Goal: Task Accomplishment & Management: Manage account settings

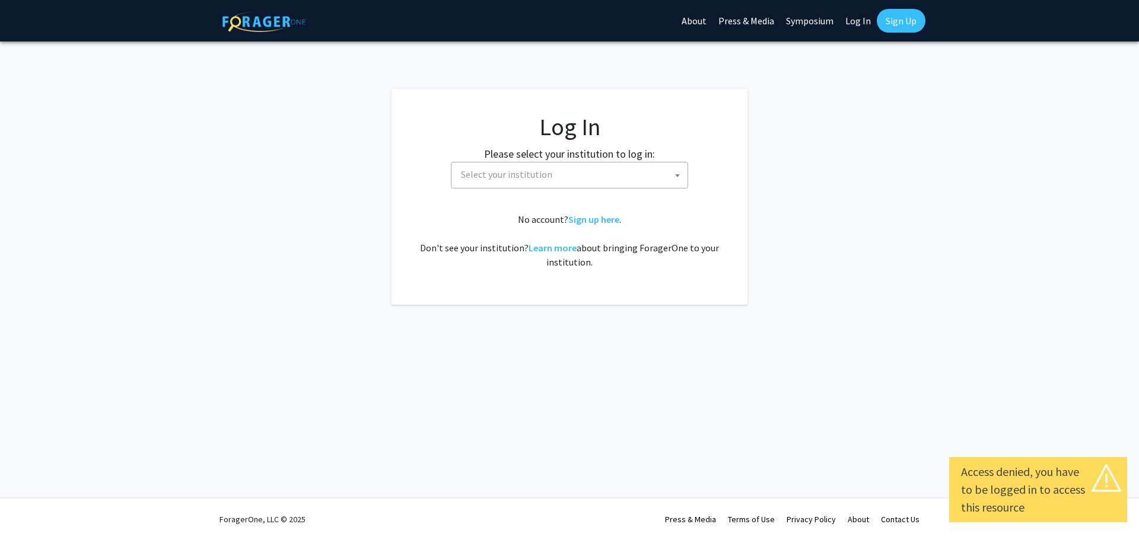
select select
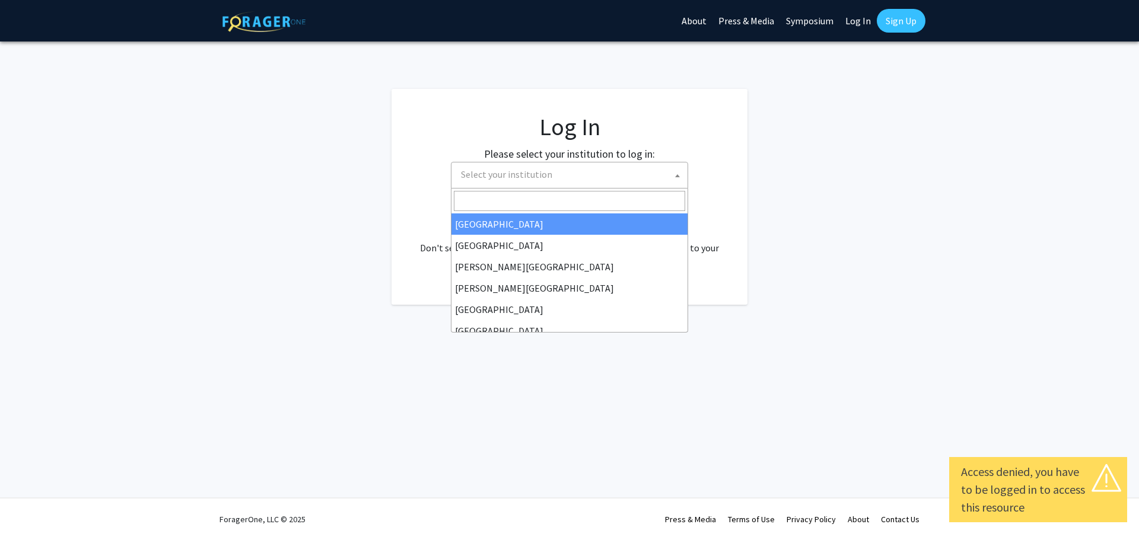
click at [555, 178] on span "Select your institution" at bounding box center [571, 175] width 231 height 24
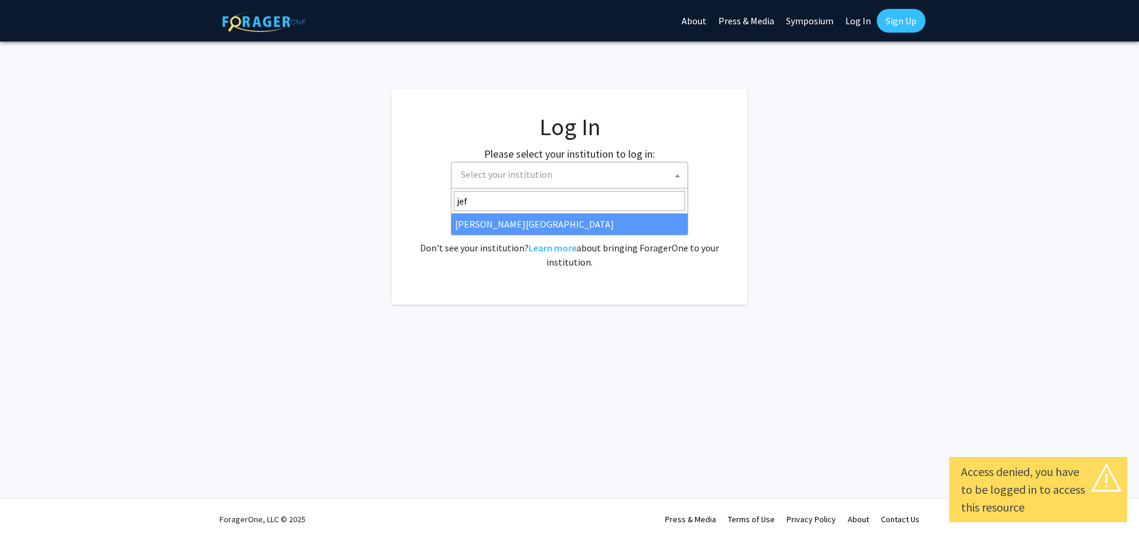
type input "jef"
select select "24"
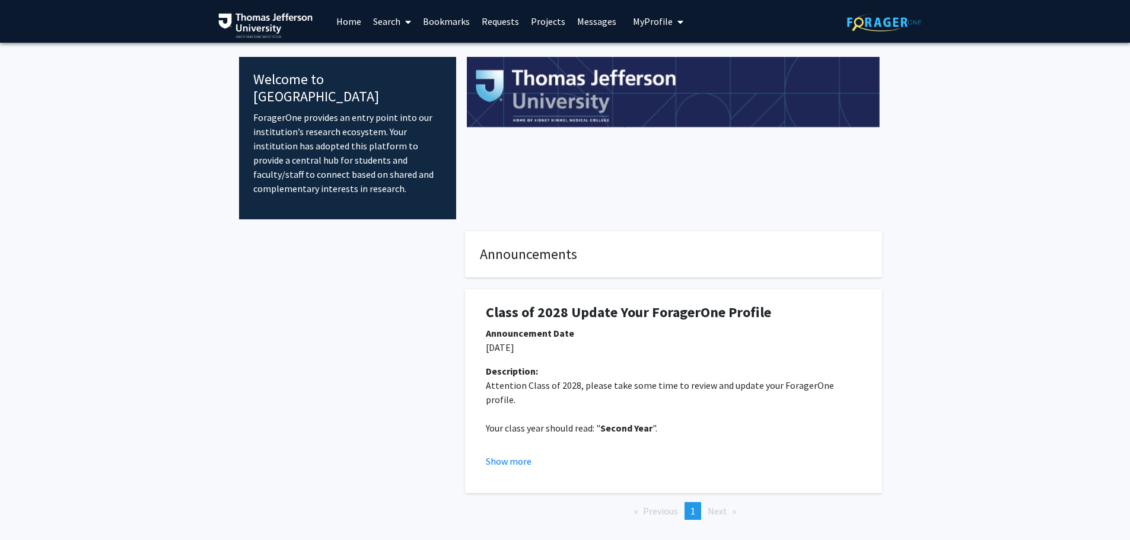
click at [651, 18] on span "My Profile" at bounding box center [653, 21] width 40 height 12
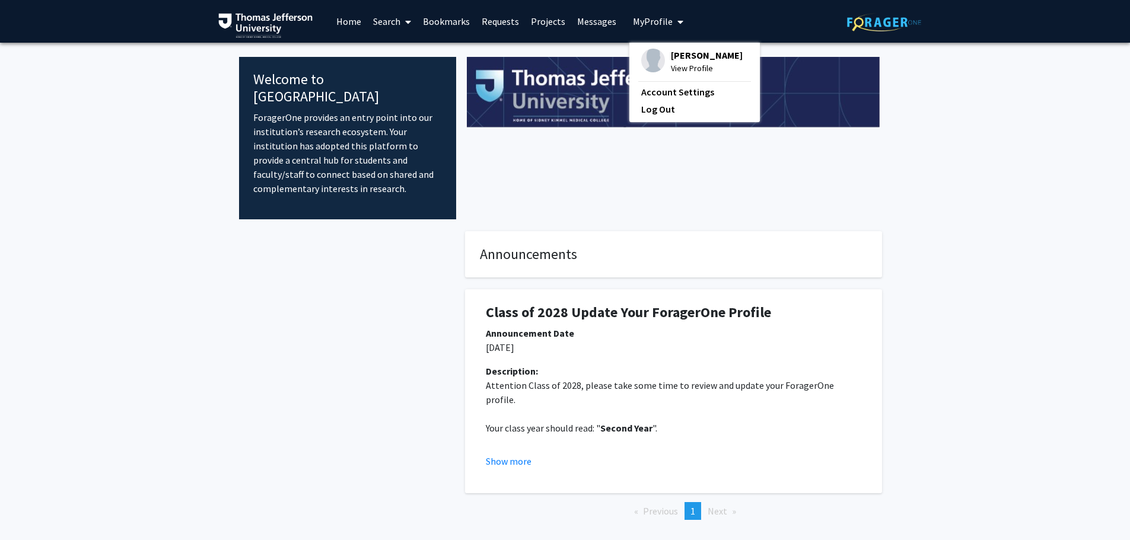
click at [692, 63] on span "View Profile" at bounding box center [707, 68] width 72 height 13
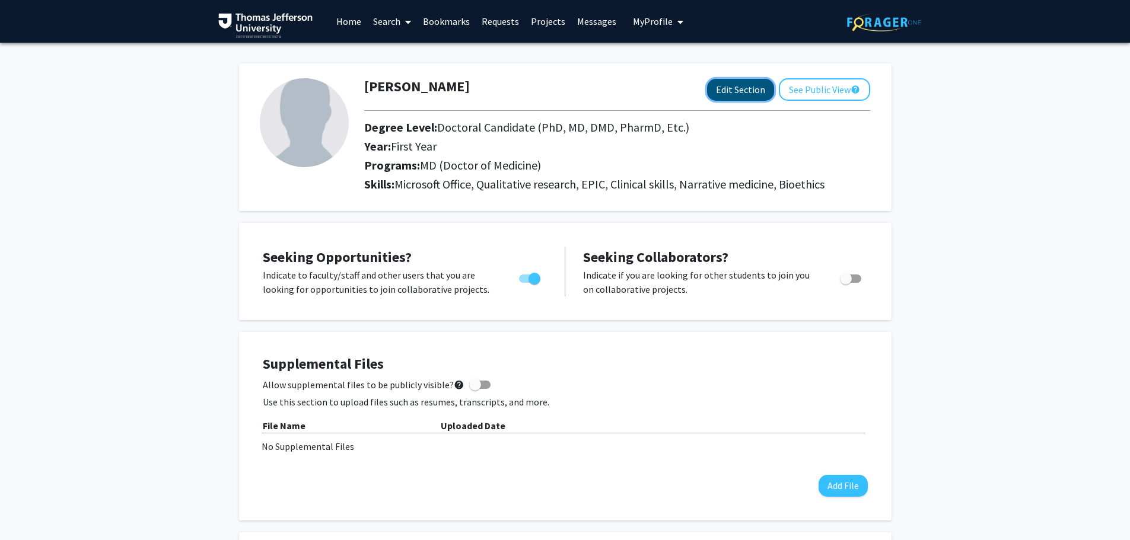
click at [756, 87] on button "Edit Section" at bounding box center [740, 90] width 67 height 22
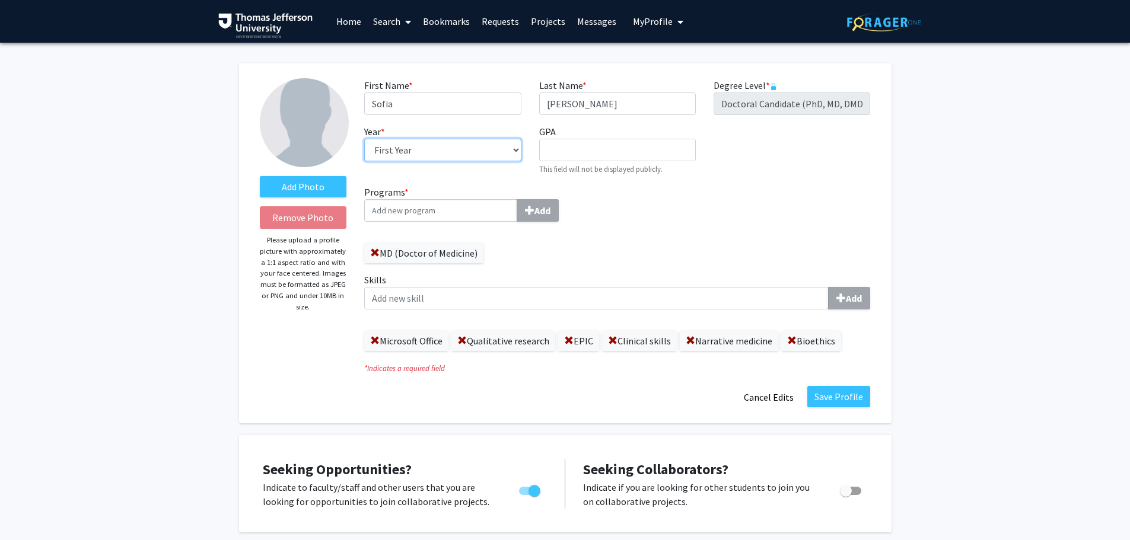
click at [421, 155] on select "--- First Year Second Year Third Year Fourth Year Fifth Year Sixth Year Seventh…" at bounding box center [442, 150] width 157 height 23
select select "second_year"
click at [364, 139] on select "--- First Year Second Year Third Year Fourth Year Fifth Year Sixth Year Seventh…" at bounding box center [442, 150] width 157 height 23
click at [453, 215] on input "Programs * Add" at bounding box center [440, 210] width 153 height 23
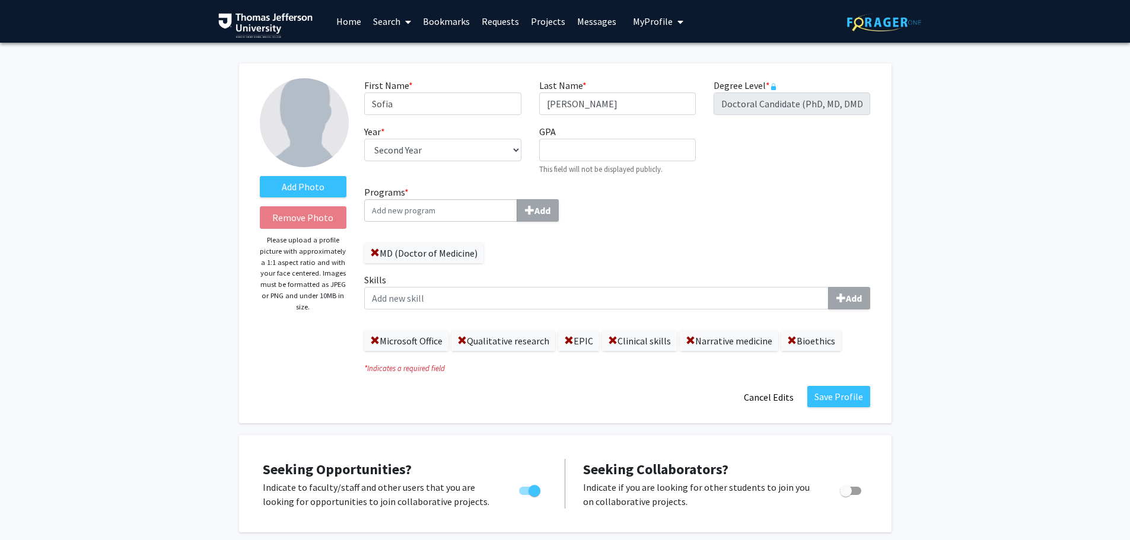
click at [859, 397] on button "Save Profile" at bounding box center [838, 396] width 63 height 21
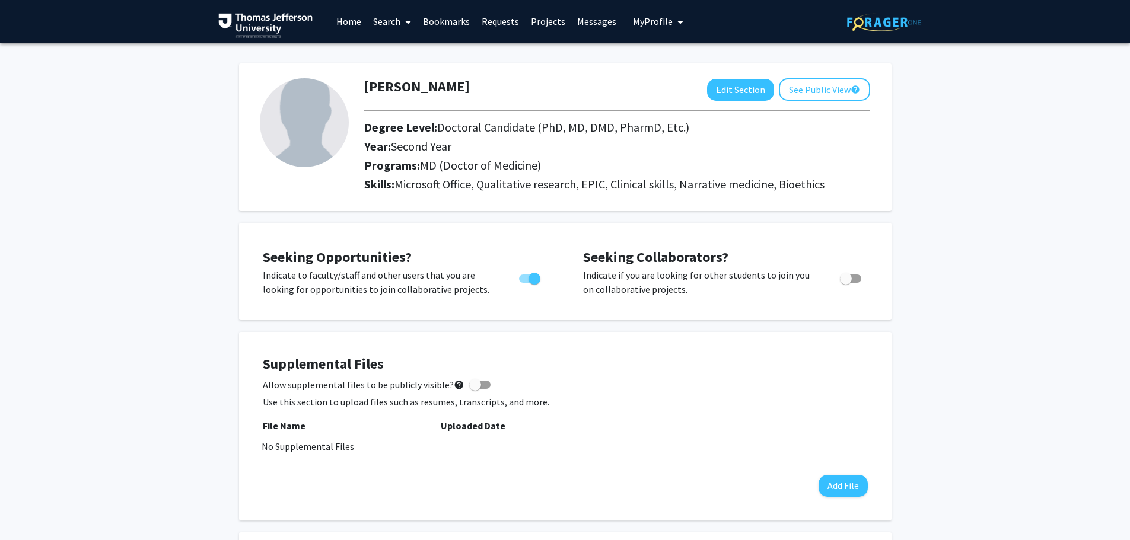
click at [358, 25] on link "Home" at bounding box center [348, 22] width 37 height 42
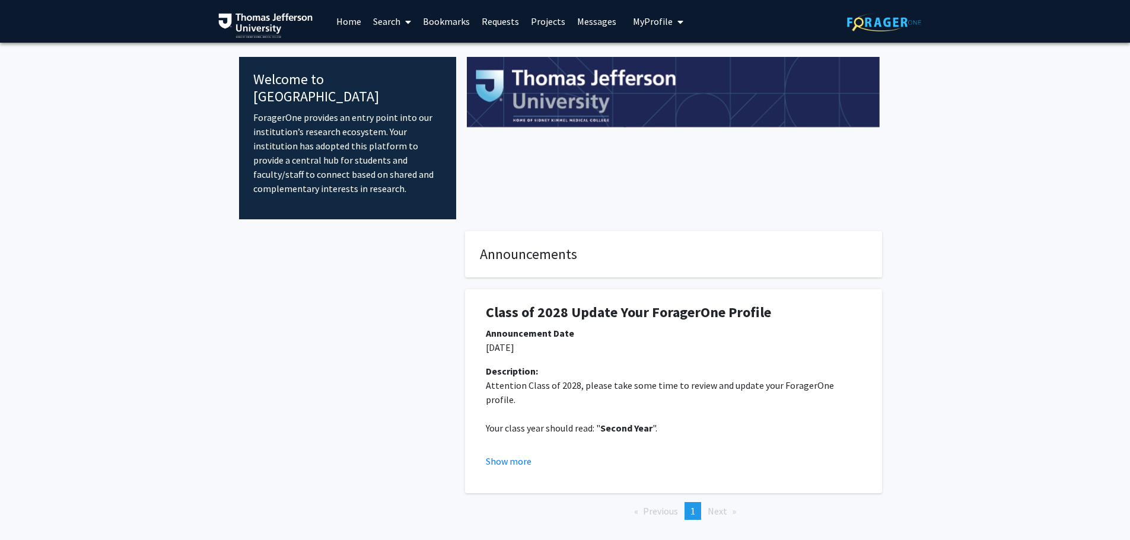
click at [392, 24] on link "Search" at bounding box center [392, 22] width 50 height 42
click at [409, 84] on span "Students" at bounding box center [403, 78] width 72 height 24
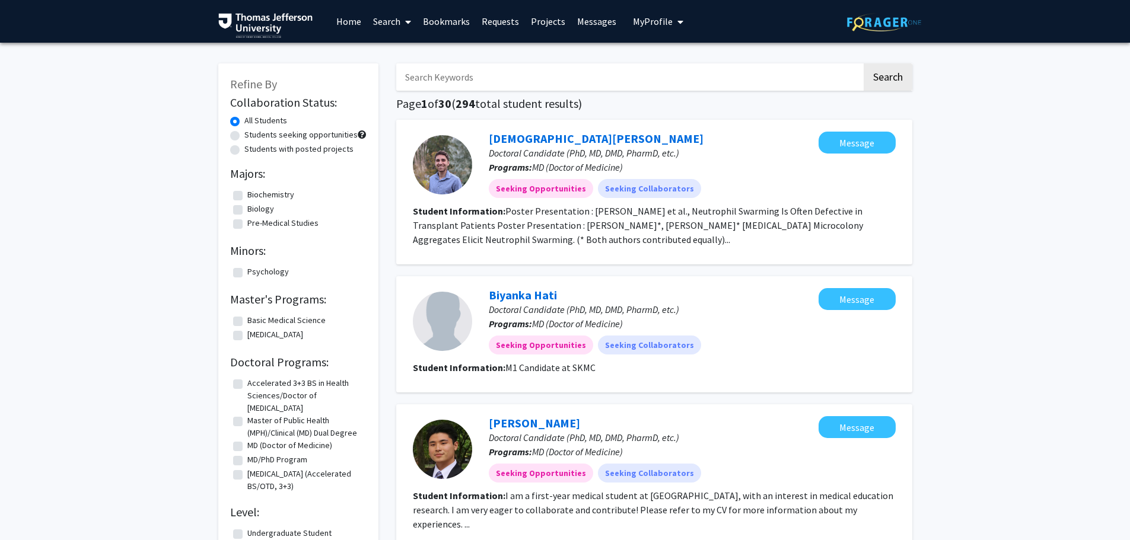
click at [402, 22] on span at bounding box center [405, 22] width 11 height 42
click at [405, 56] on span "Faculty/Staff" at bounding box center [410, 55] width 87 height 24
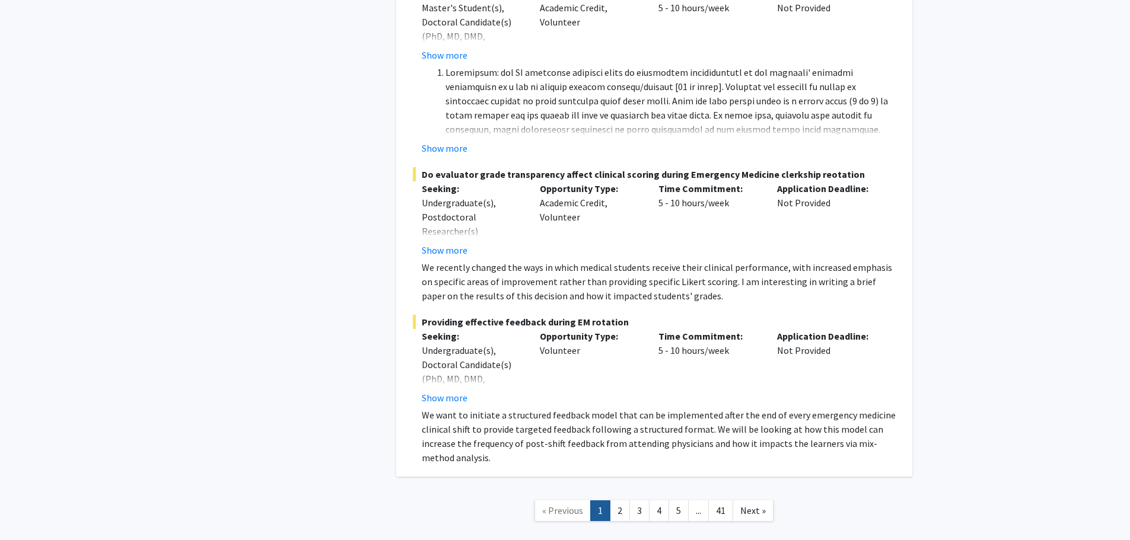
scroll to position [6847, 0]
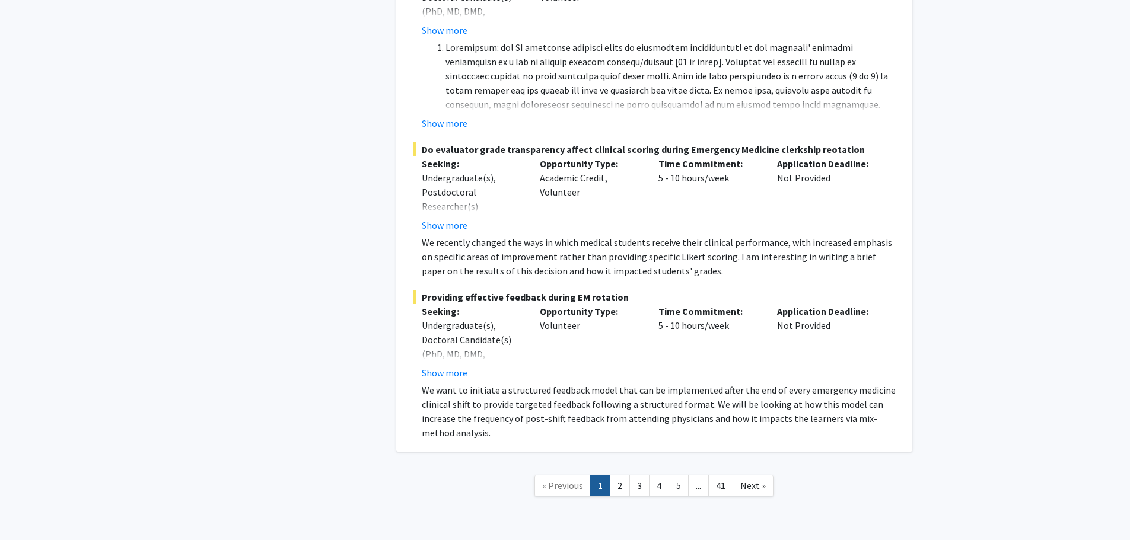
click at [621, 476] on link "2" at bounding box center [620, 486] width 20 height 21
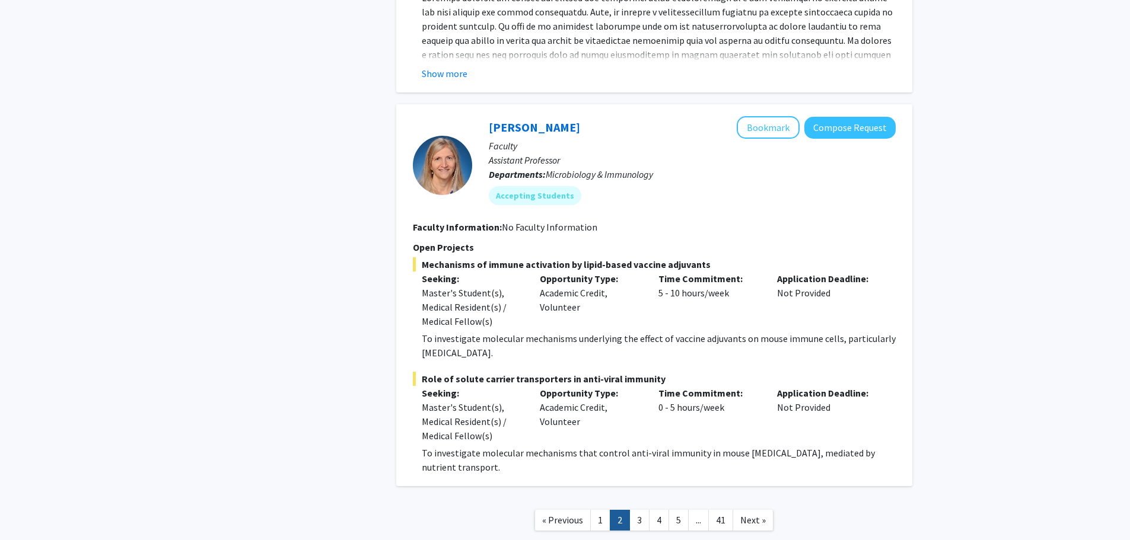
scroll to position [4196, 0]
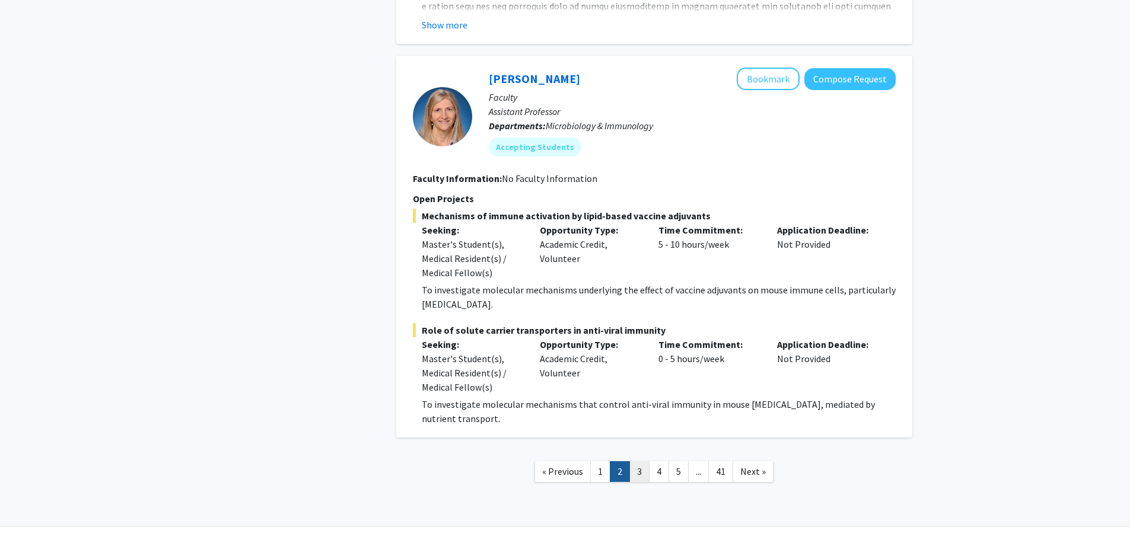
click at [641, 462] on link "3" at bounding box center [639, 472] width 20 height 21
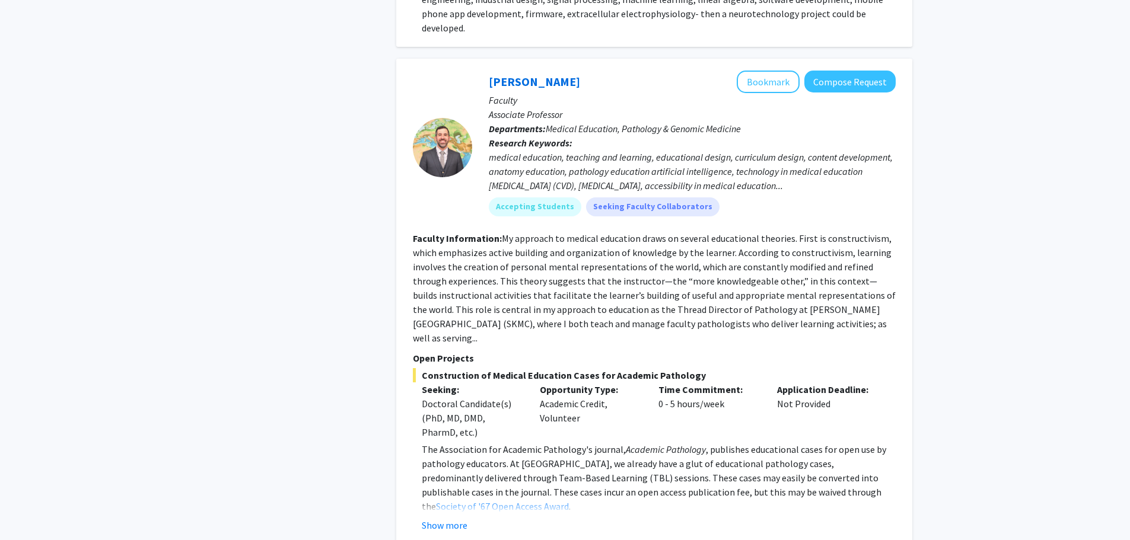
scroll to position [3322, 0]
